Goal: Transaction & Acquisition: Purchase product/service

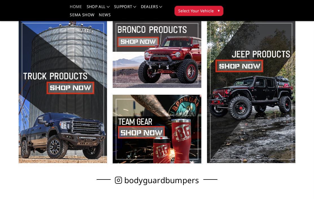
scroll to position [122, 0]
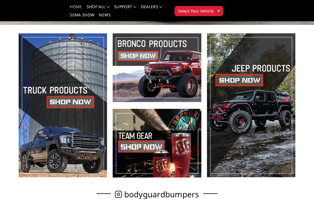
click at [63, 101] on span at bounding box center [63, 105] width 88 height 144
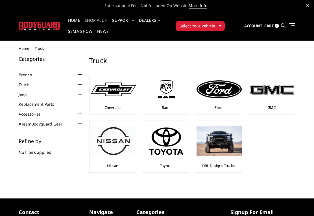
click at [162, 101] on img at bounding box center [166, 88] width 45 height 25
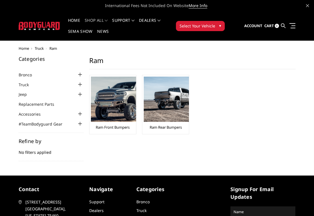
click at [108, 116] on img at bounding box center [113, 98] width 45 height 45
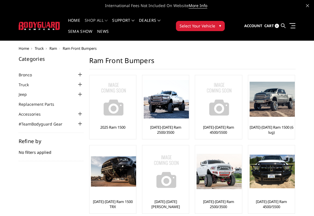
click at [216, 179] on img at bounding box center [218, 172] width 45 height 36
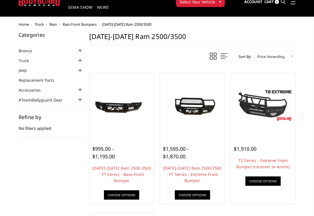
scroll to position [22, 0]
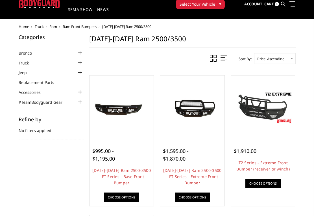
click at [187, 174] on link "[DATE]-[DATE] Ram 2500-3500 - FT Series - Extreme Front Bumper" at bounding box center [192, 176] width 58 height 18
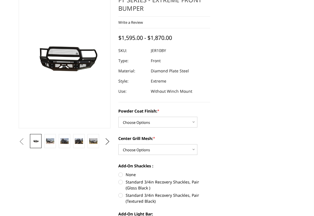
scroll to position [76, 0]
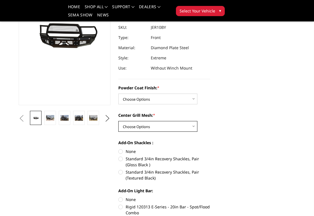
click at [130, 125] on select "Choose Options WITH Expanded Metal in Center Grill WITHOUT Expanded Metal in Ce…" at bounding box center [157, 126] width 79 height 11
select select "3231"
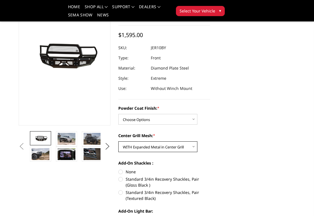
scroll to position [51, 0]
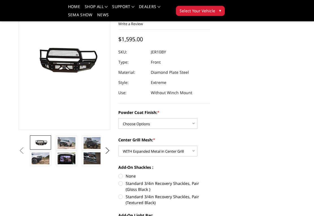
click at [62, 143] on img at bounding box center [67, 143] width 18 height 12
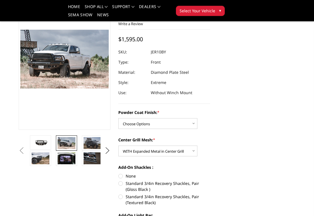
scroll to position [51, 0]
click at [89, 143] on img at bounding box center [93, 143] width 18 height 12
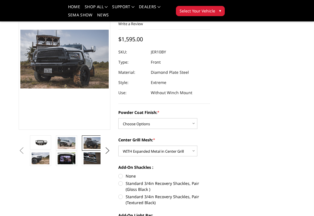
click at [35, 158] on img at bounding box center [41, 158] width 18 height 12
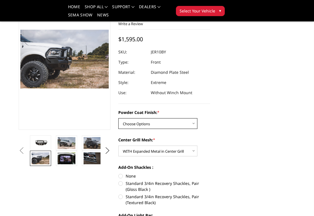
click at [134, 124] on select "Choose Options Bare Metal Gloss Black Powder Coat Textured Black Powder Coat" at bounding box center [157, 123] width 79 height 11
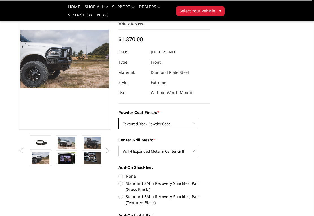
click at [132, 122] on select "Choose Options Bare Metal Gloss Black Powder Coat Textured Black Powder Coat" at bounding box center [157, 123] width 79 height 11
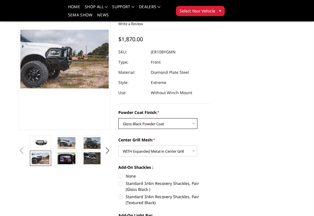
click at [132, 124] on select "Choose Options Bare Metal Gloss Black Powder Coat Textured Black Powder Coat" at bounding box center [157, 123] width 79 height 11
select select "3230"
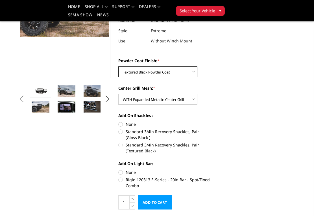
scroll to position [103, 0]
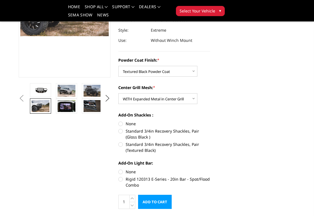
click at [121, 123] on label "None" at bounding box center [164, 124] width 92 height 6
click at [119, 121] on input "None" at bounding box center [118, 121] width 0 height 0
radio input "true"
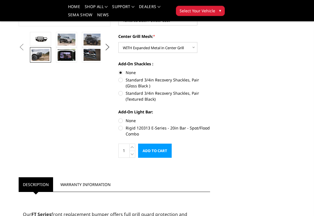
scroll to position [121, 0]
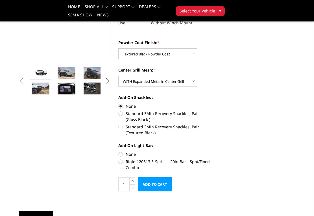
click at [121, 162] on label "Rigid 120313 E-Series - 20in Bar - Spot/Flood Combo" at bounding box center [164, 164] width 92 height 12
click at [210, 151] on input "Rigid 120313 E-Series - 20in Bar - Spot/Flood Combo" at bounding box center [210, 151] width 0 height 0
radio input "true"
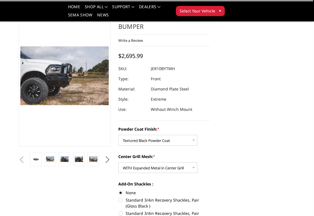
scroll to position [49, 0]
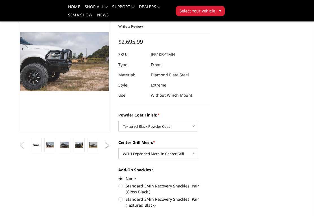
click at [79, 146] on img at bounding box center [79, 144] width 8 height 5
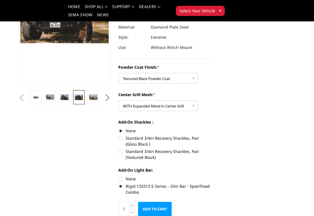
scroll to position [98, 0]
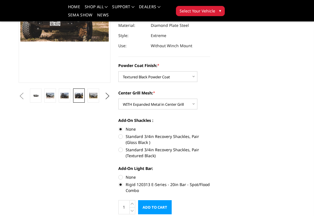
click at [121, 184] on label "Rigid 120313 E-Series - 20in Bar - Spot/Flood Combo" at bounding box center [164, 187] width 92 height 12
click at [210, 174] on input "Rigid 120313 E-Series - 20in Bar - Spot/Flood Combo" at bounding box center [210, 174] width 0 height 0
click at [119, 176] on label "None" at bounding box center [164, 177] width 92 height 6
click at [119, 174] on input "None" at bounding box center [118, 174] width 0 height 0
radio input "true"
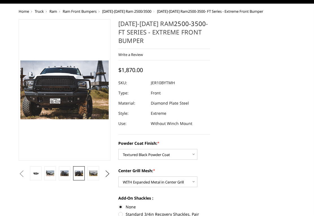
scroll to position [40, 0]
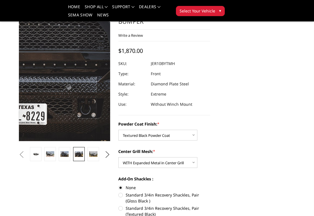
click at [65, 74] on img at bounding box center [64, 68] width 361 height 241
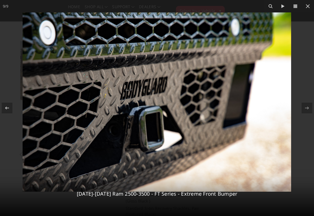
click at [308, 3] on icon at bounding box center [307, 6] width 7 height 7
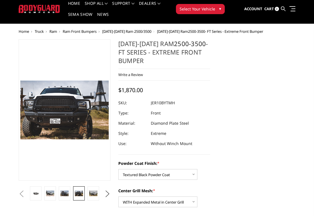
scroll to position [4, 0]
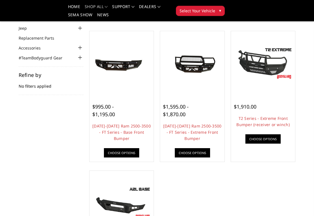
scroll to position [49, 0]
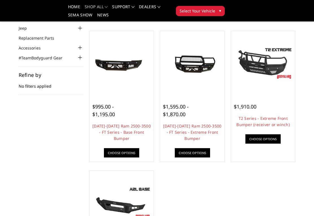
click at [268, 120] on link "T2 Series - Extreme Front Bumper (receiver or winch)" at bounding box center [262, 121] width 53 height 12
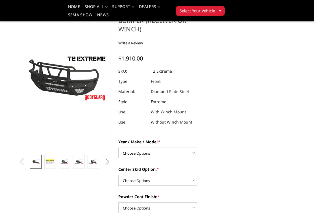
scroll to position [32, 0]
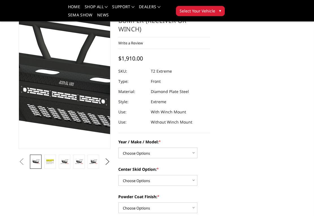
click at [51, 98] on img at bounding box center [104, 69] width 361 height 203
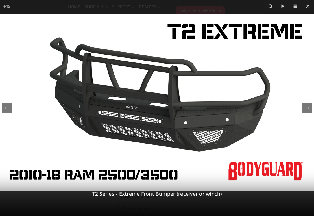
click at [307, 6] on icon at bounding box center [307, 6] width 7 height 7
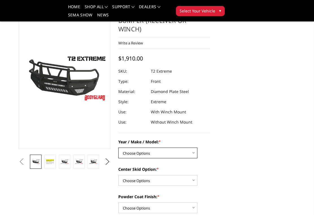
click at [189, 152] on select "Choose Options Chevrolet 19-21 1500 Chevrolet 15-19 2500 / 3500 Chevrolet 20-23…" at bounding box center [157, 152] width 79 height 11
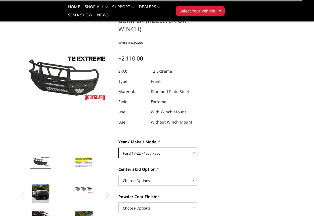
click at [129, 152] on select "Choose Options Chevrolet 19-21 1500 Chevrolet 15-19 2500 / 3500 Chevrolet 20-23…" at bounding box center [157, 152] width 79 height 11
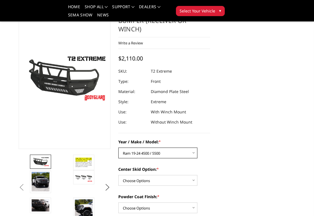
click at [128, 154] on select "Choose Options Chevrolet 19-21 1500 Chevrolet 15-19 2500 / 3500 Chevrolet 20-23…" at bounding box center [157, 152] width 79 height 11
select select "1445"
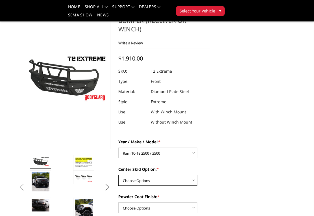
click at [129, 179] on select "Choose Options Standard center skid plate (included) Receiver tube Winch mount …" at bounding box center [157, 180] width 79 height 11
select select "626"
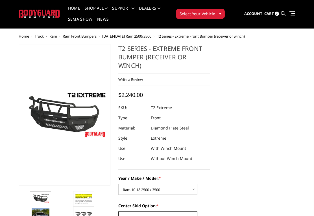
scroll to position [0, 0]
